Goal: Use online tool/utility

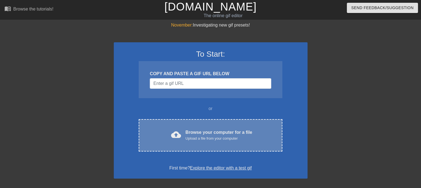
click at [222, 135] on div "Browse your computer for a file Upload a file from your computer" at bounding box center [218, 135] width 67 height 12
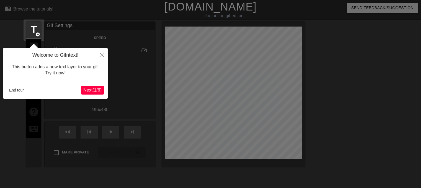
scroll to position [13, 0]
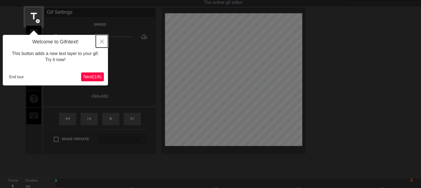
click at [102, 41] on icon "Close" at bounding box center [102, 42] width 4 height 4
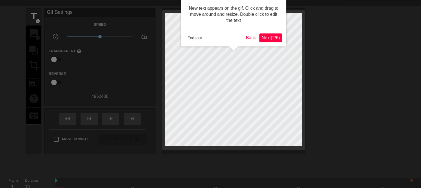
scroll to position [0, 0]
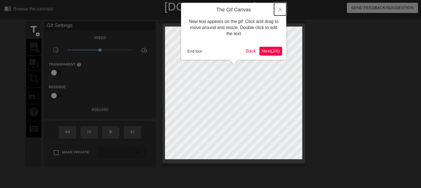
click at [281, 9] on icon "Close" at bounding box center [280, 9] width 4 height 4
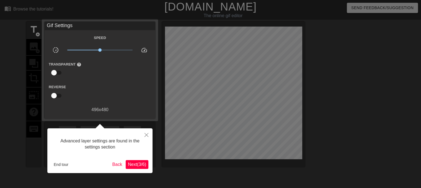
scroll to position [13, 0]
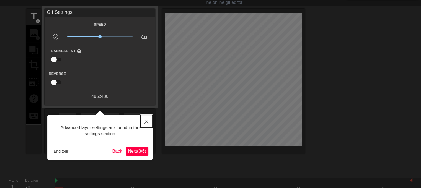
click at [146, 122] on icon "Close" at bounding box center [146, 122] width 4 height 4
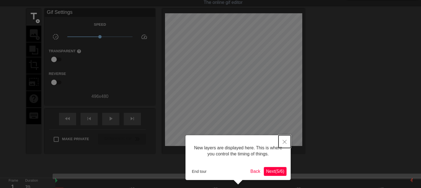
click at [283, 144] on button "Close" at bounding box center [284, 141] width 12 height 13
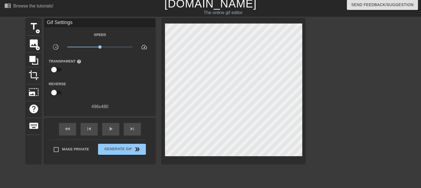
scroll to position [0, 0]
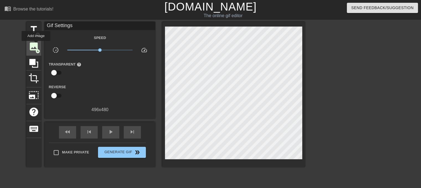
click at [36, 45] on span "image" at bounding box center [33, 46] width 11 height 11
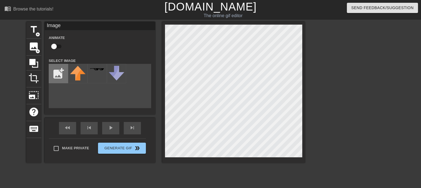
click at [64, 74] on input "file" at bounding box center [58, 73] width 19 height 19
click at [49, 73] on input "file" at bounding box center [58, 73] width 19 height 19
type input "C:\fakepath\Bez tytułu.png"
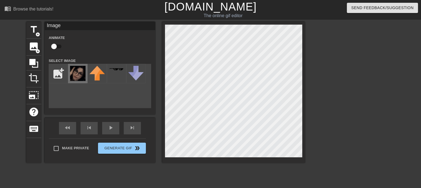
click at [76, 75] on img at bounding box center [77, 73] width 15 height 15
click at [339, 111] on div at bounding box center [352, 105] width 83 height 166
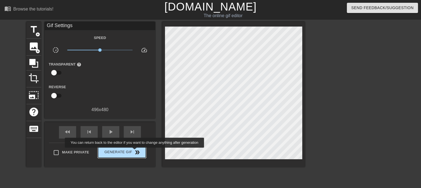
click at [135, 152] on span "double_arrow" at bounding box center [137, 152] width 7 height 7
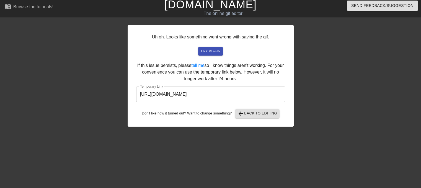
scroll to position [2, 0]
click at [211, 51] on span "try again" at bounding box center [210, 51] width 20 height 6
click at [276, 94] on input "[URL][DOMAIN_NAME]" at bounding box center [210, 94] width 149 height 15
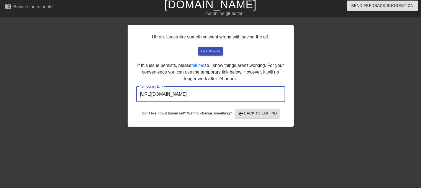
drag, startPoint x: 276, startPoint y: 94, endPoint x: 17, endPoint y: 89, distance: 259.4
click at [17, 89] on div "Uh oh. Looks like something went wrong with saving the gif. try again If this i…" at bounding box center [210, 103] width 421 height 166
